Goal: Task Accomplishment & Management: Manage account settings

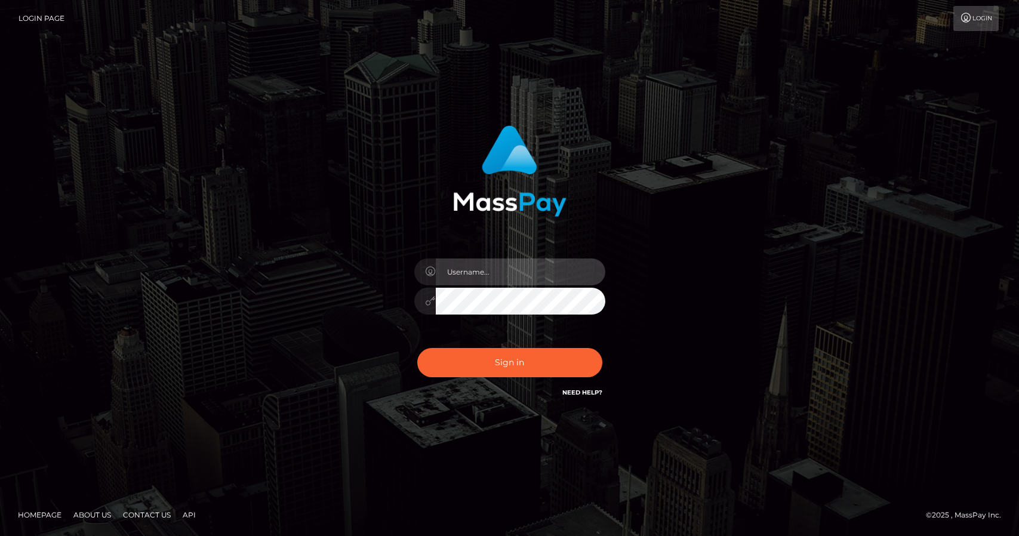
click at [472, 272] on input "text" at bounding box center [521, 272] width 170 height 27
click at [472, 266] on input "text" at bounding box center [521, 272] width 170 height 27
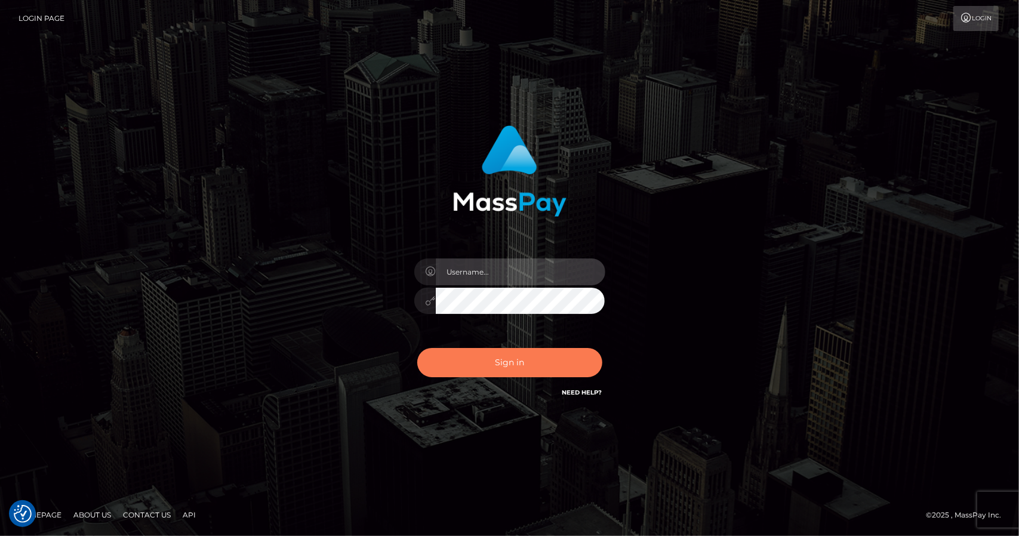
type input "[EMAIL_ADDRESS][DOMAIN_NAME]"
click at [500, 360] on button "Sign in" at bounding box center [509, 362] width 185 height 29
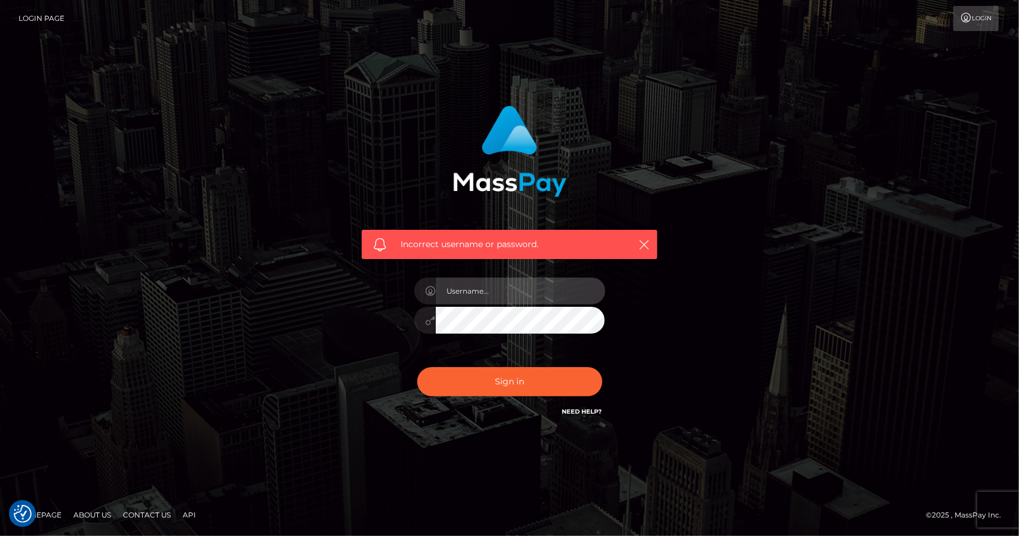
click at [476, 292] on input "text" at bounding box center [521, 291] width 170 height 27
type input "[EMAIL_ADDRESS][DOMAIN_NAME]"
click at [357, 320] on div "Incorrect username or password. xjasminelovely@gmail.com" at bounding box center [509, 262] width 313 height 331
click at [417, 367] on button "Sign in" at bounding box center [509, 381] width 185 height 29
click at [644, 236] on div "Incorrect username or password." at bounding box center [510, 245] width 296 height 30
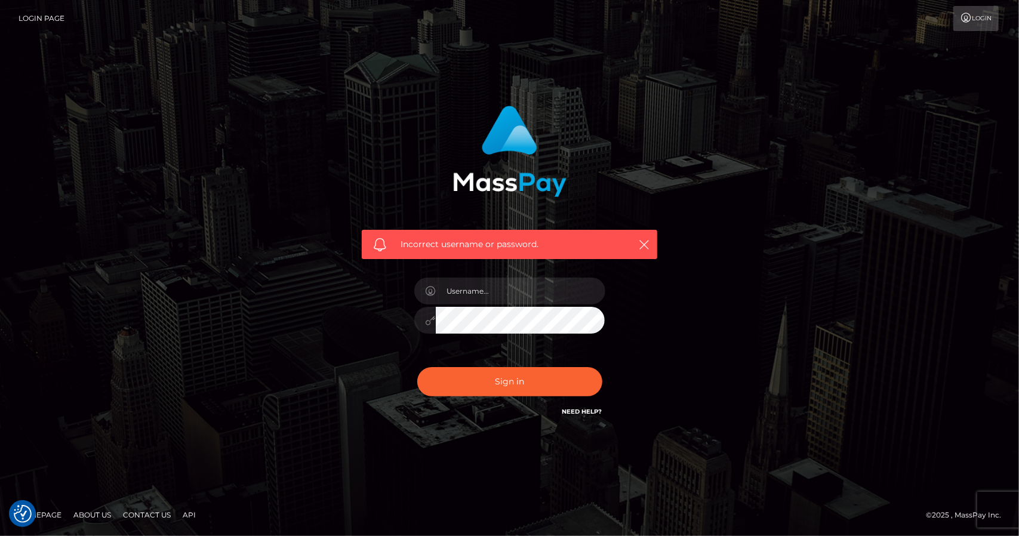
click at [982, 11] on link "Login" at bounding box center [976, 18] width 45 height 25
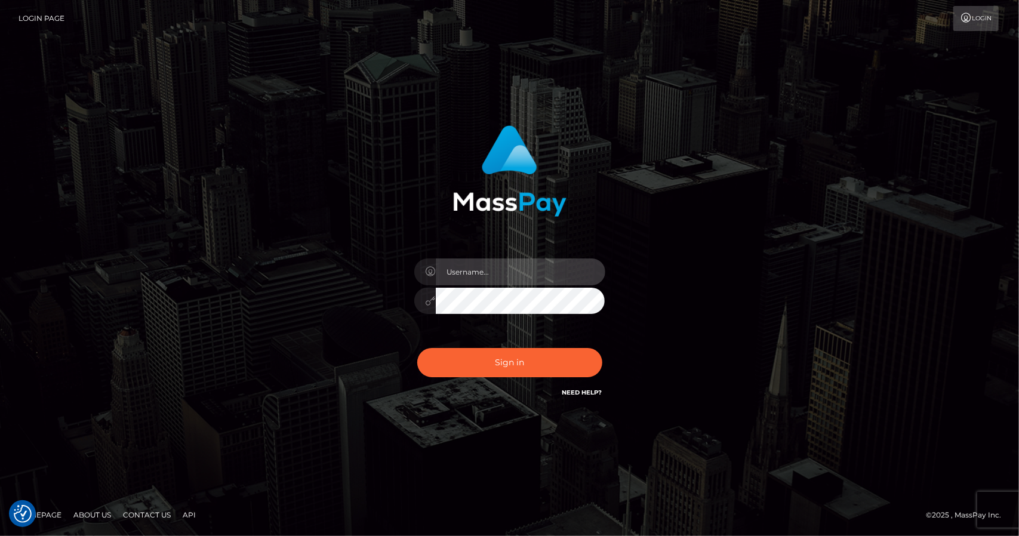
click at [477, 278] on input "text" at bounding box center [521, 272] width 170 height 27
type input "[EMAIL_ADDRESS][DOMAIN_NAME]"
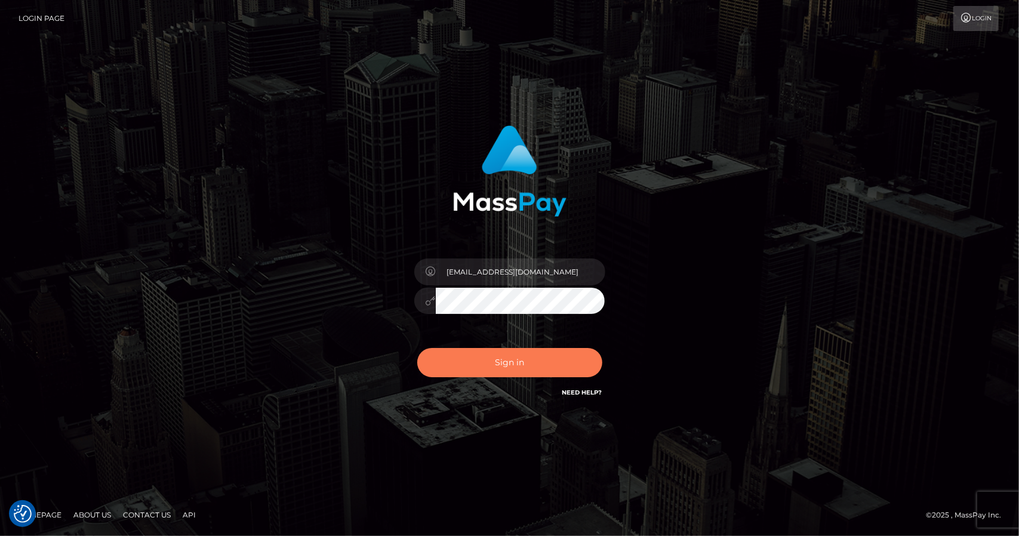
click at [499, 366] on button "Sign in" at bounding box center [509, 362] width 185 height 29
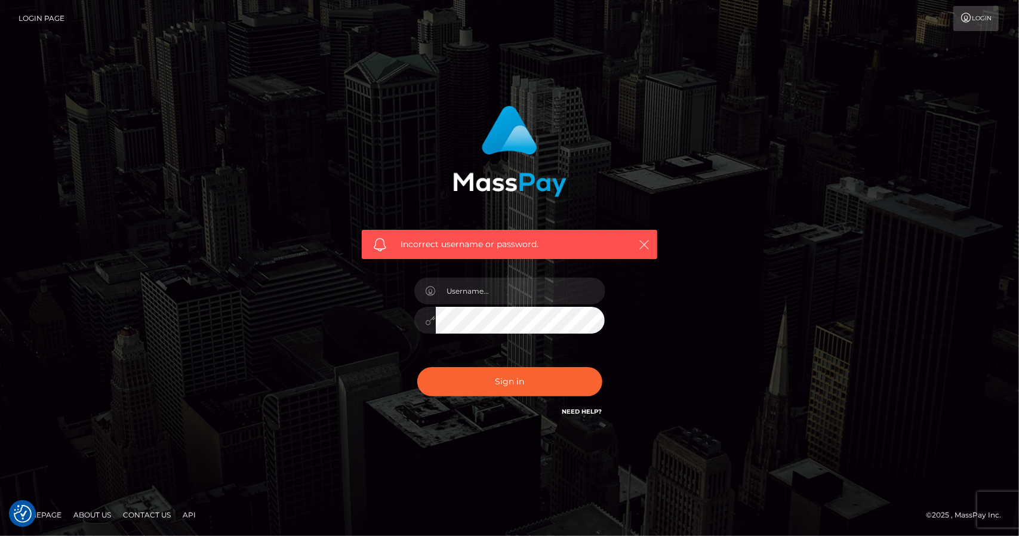
click at [643, 244] on icon "button" at bounding box center [644, 245] width 12 height 12
click at [644, 239] on icon "button" at bounding box center [644, 245] width 12 height 12
click at [469, 296] on input "text" at bounding box center [521, 291] width 170 height 27
type input "[EMAIL_ADDRESS][DOMAIN_NAME]"
click at [345, 307] on div "Incorrect username or password. xjasminelovely@gmail.com" at bounding box center [509, 268] width 331 height 343
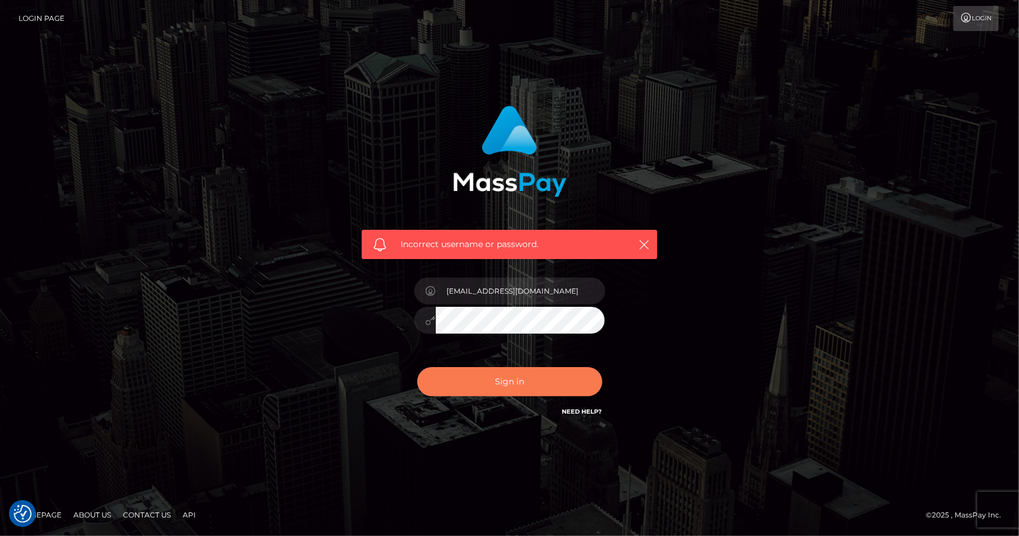
click at [459, 386] on button "Sign in" at bounding box center [509, 381] width 185 height 29
click at [53, 21] on link "Login Page" at bounding box center [42, 18] width 46 height 25
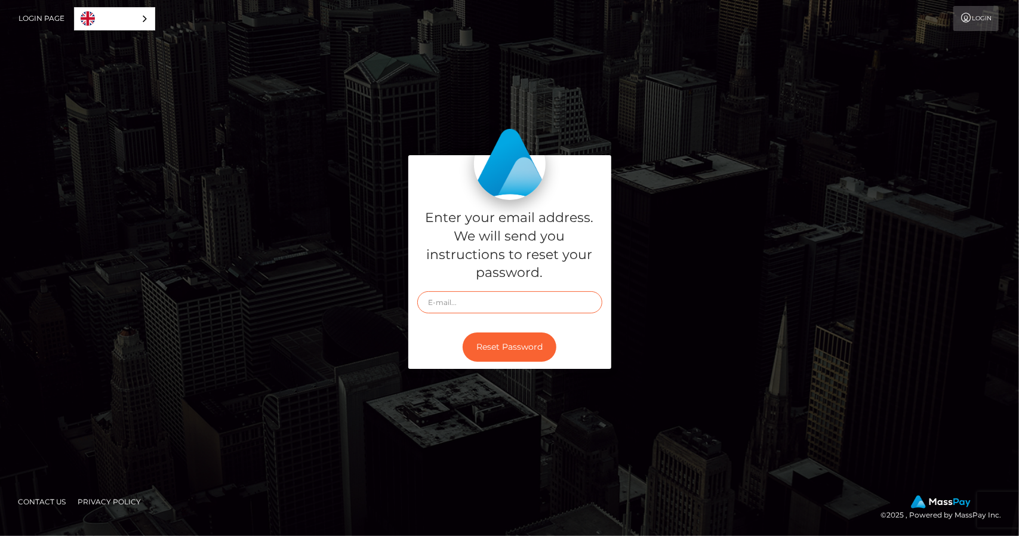
click at [476, 303] on input "text" at bounding box center [509, 302] width 185 height 22
type input "[EMAIL_ADDRESS][DOMAIN_NAME]"
click at [496, 352] on button "Reset Password" at bounding box center [510, 347] width 94 height 29
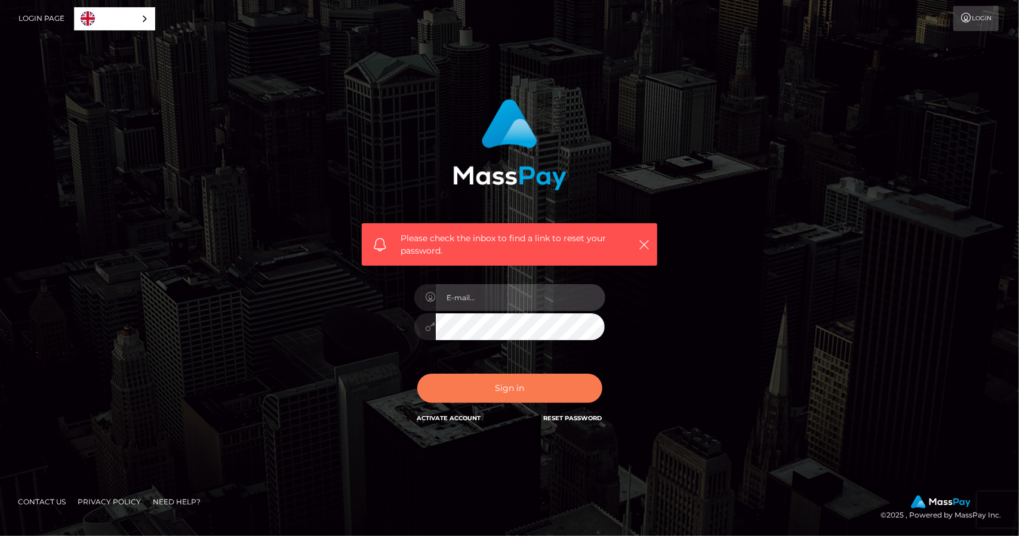
type input "[EMAIL_ADDRESS][DOMAIN_NAME]"
click at [546, 396] on button "Sign in" at bounding box center [509, 388] width 185 height 29
